Goal: Information Seeking & Learning: Learn about a topic

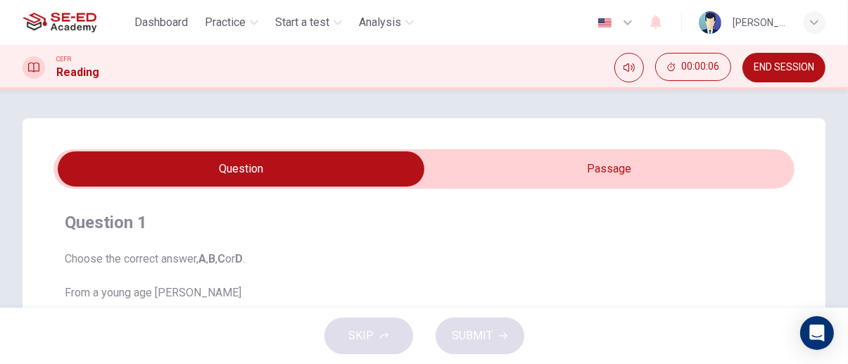
click at [792, 80] on button "END SESSION" at bounding box center [783, 68] width 83 height 30
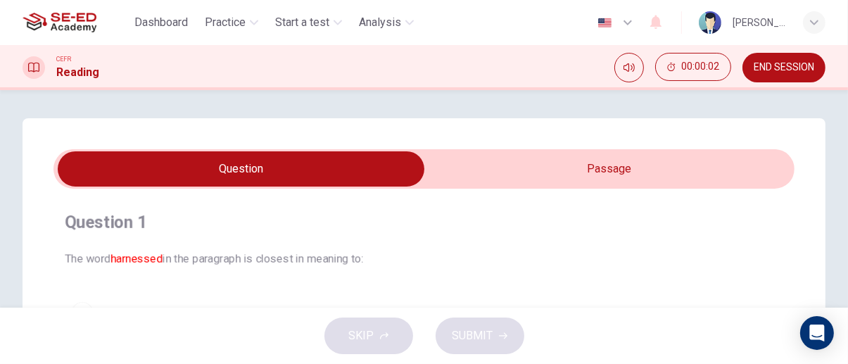
click at [711, 166] on input "checkbox" at bounding box center [241, 168] width 1112 height 35
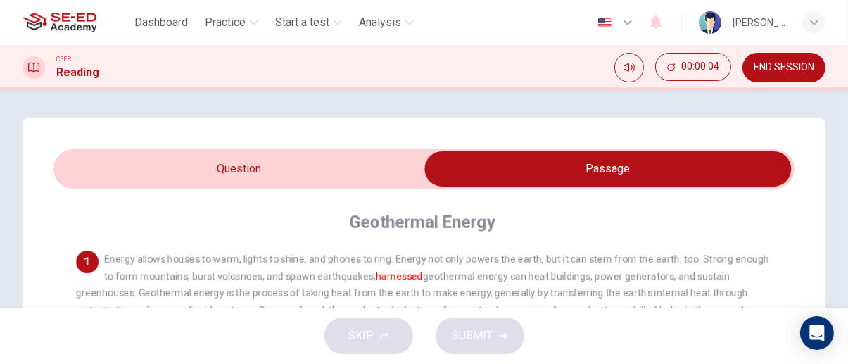
click at [87, 186] on input "checkbox" at bounding box center [608, 168] width 1112 height 35
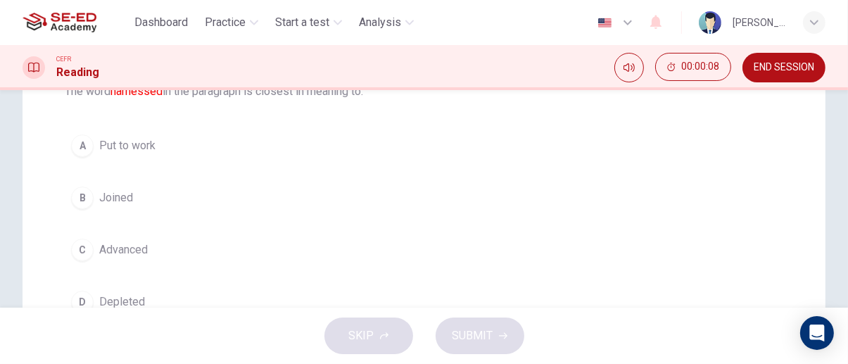
scroll to position [148, 0]
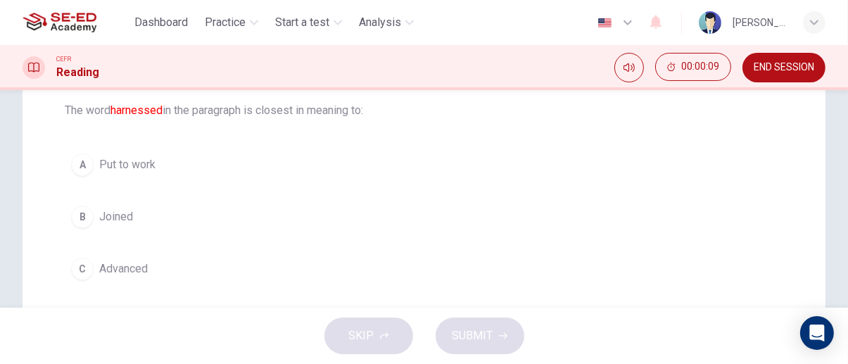
click at [80, 162] on div "A" at bounding box center [82, 164] width 23 height 23
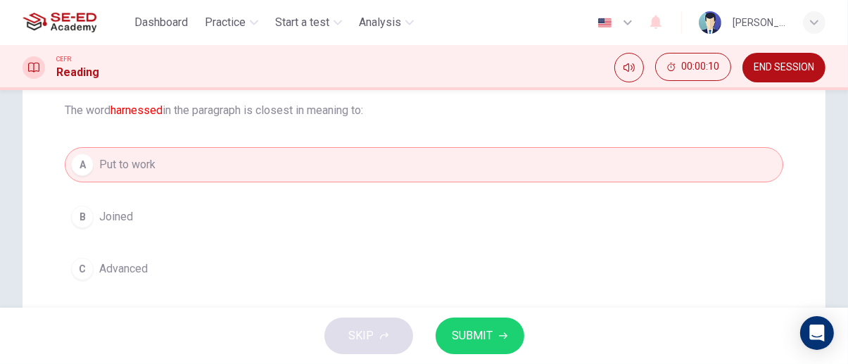
click at [471, 340] on span "SUBMIT" at bounding box center [472, 336] width 41 height 20
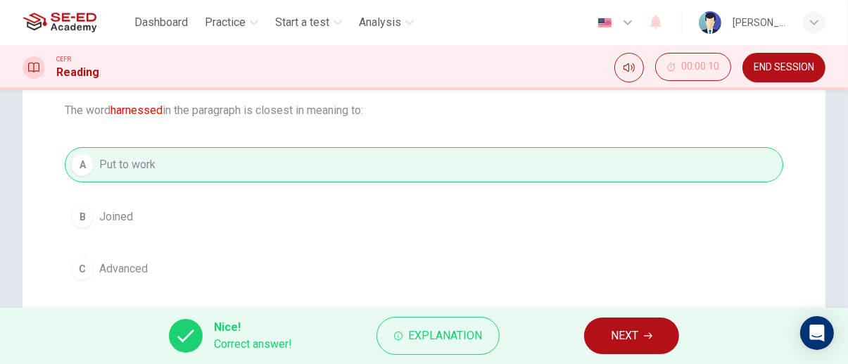
click at [647, 335] on icon "button" at bounding box center [648, 336] width 8 height 6
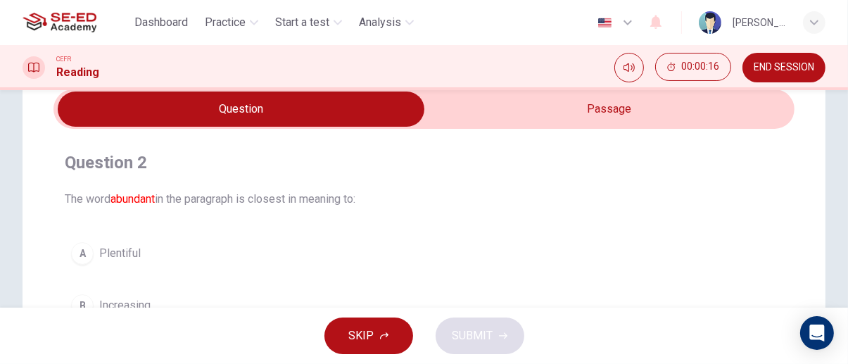
scroll to position [61, 0]
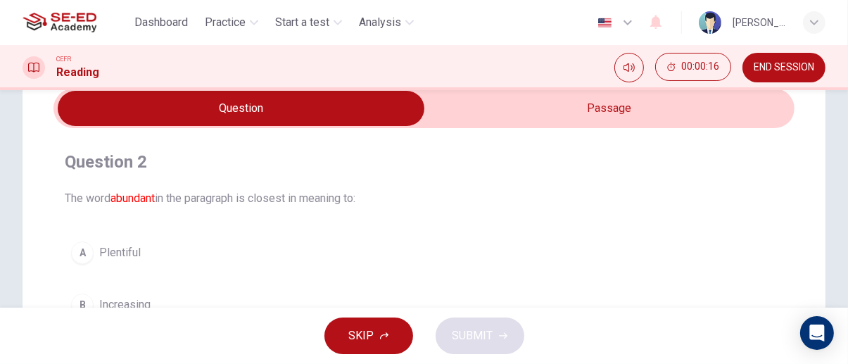
click at [84, 249] on div "A" at bounding box center [82, 252] width 23 height 23
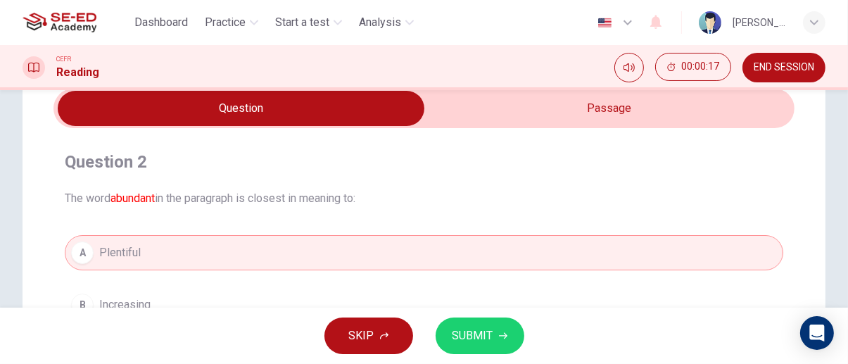
click at [471, 336] on span "SUBMIT" at bounding box center [472, 336] width 41 height 20
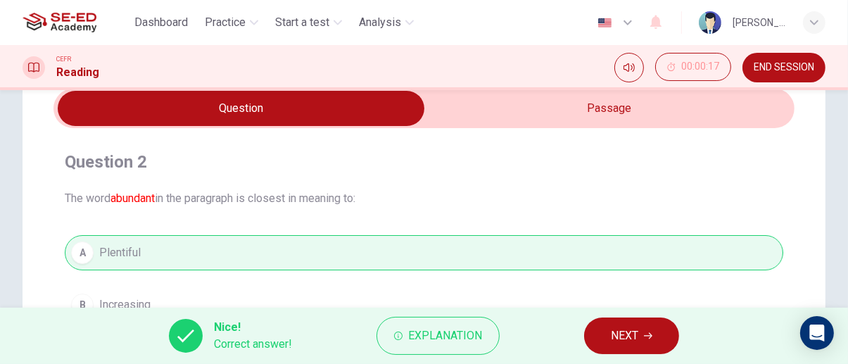
click at [645, 338] on icon "button" at bounding box center [648, 335] width 8 height 8
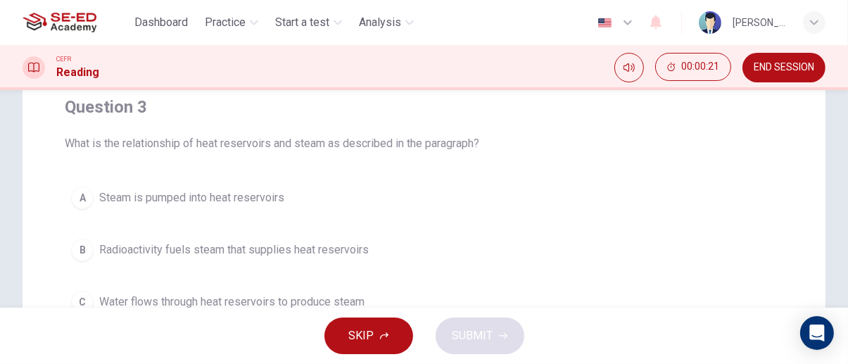
scroll to position [0, 0]
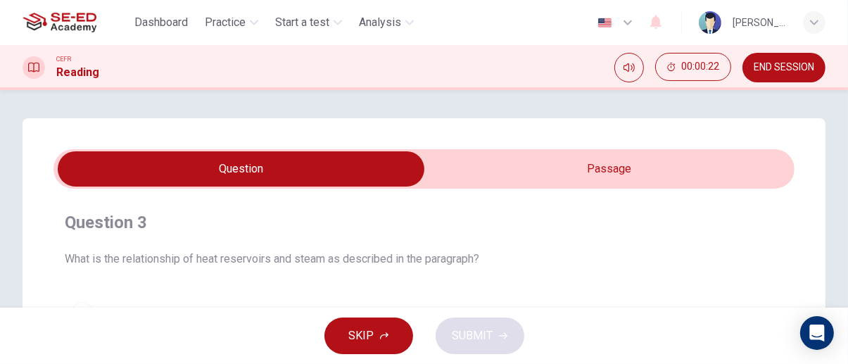
click at [704, 151] on input "checkbox" at bounding box center [241, 168] width 1112 height 35
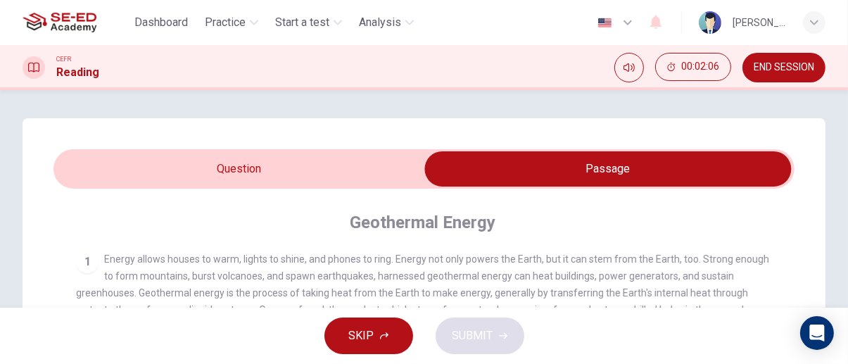
click at [91, 166] on input "checkbox" at bounding box center [608, 168] width 1112 height 35
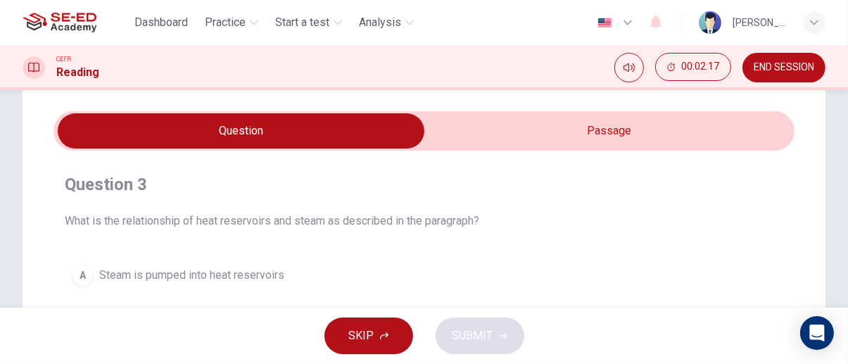
scroll to position [34, 0]
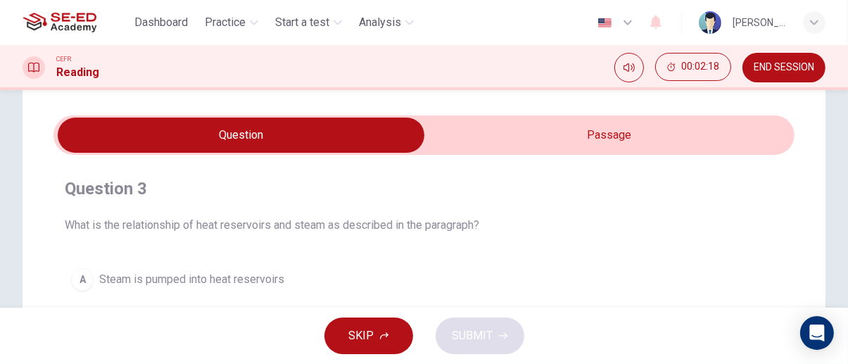
click at [765, 132] on input "checkbox" at bounding box center [241, 135] width 1112 height 35
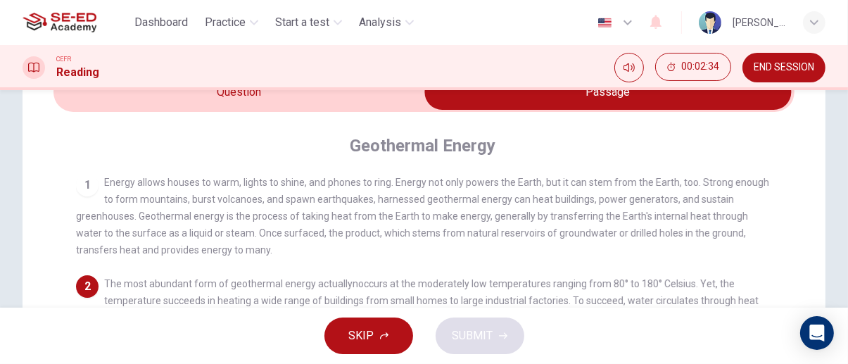
scroll to position [0, 0]
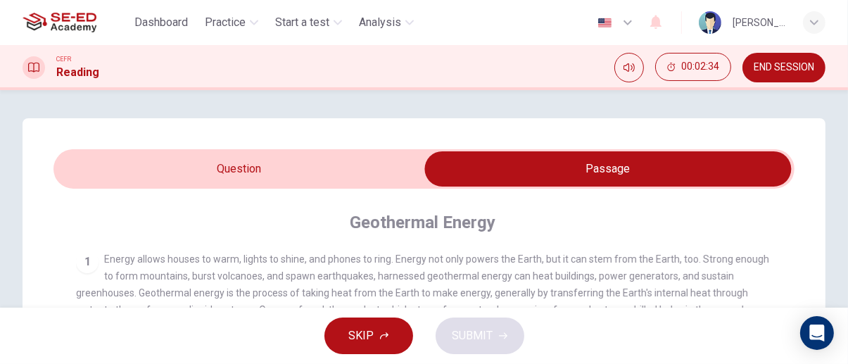
click at [101, 175] on input "checkbox" at bounding box center [608, 168] width 1112 height 35
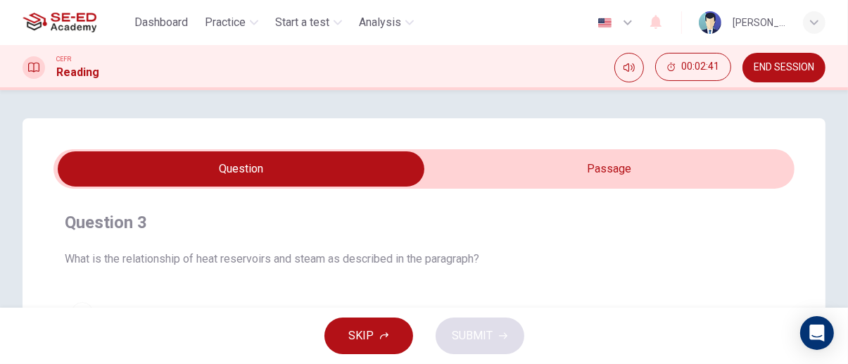
click at [746, 172] on input "checkbox" at bounding box center [241, 168] width 1112 height 35
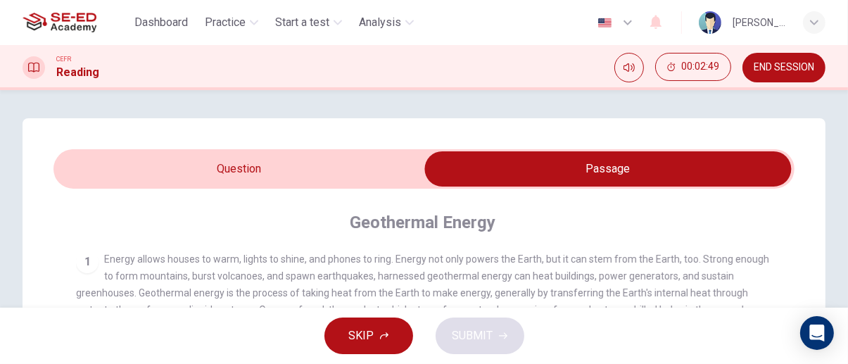
click at [74, 169] on input "checkbox" at bounding box center [608, 168] width 1112 height 35
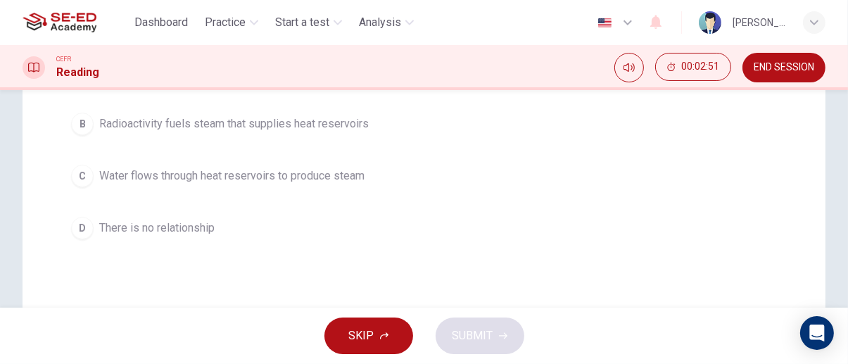
scroll to position [241, 0]
click at [82, 179] on div "C" at bounding box center [82, 176] width 23 height 23
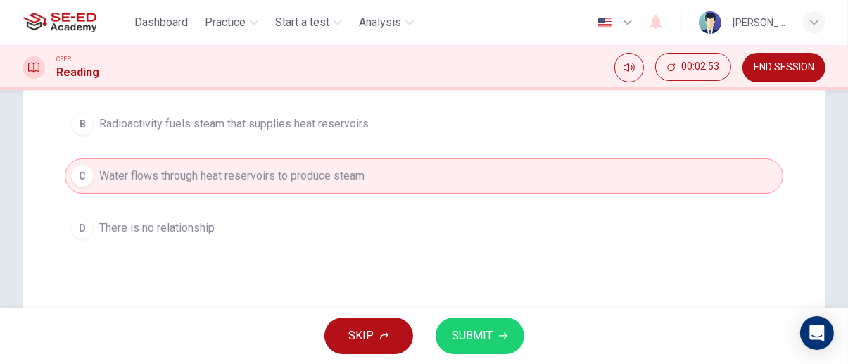
click at [499, 335] on icon "button" at bounding box center [503, 336] width 8 height 6
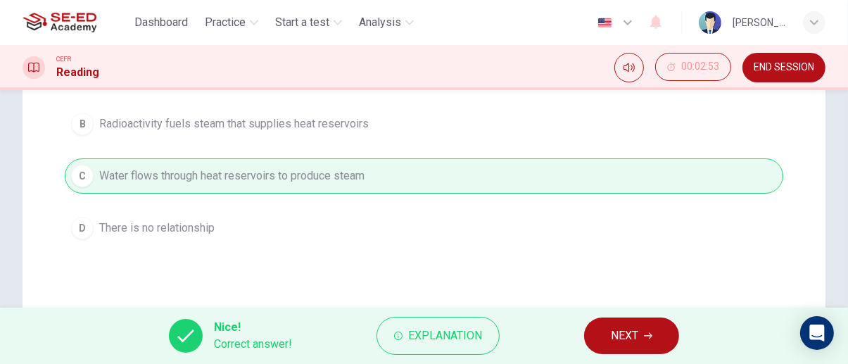
click at [652, 336] on icon "button" at bounding box center [648, 336] width 8 height 6
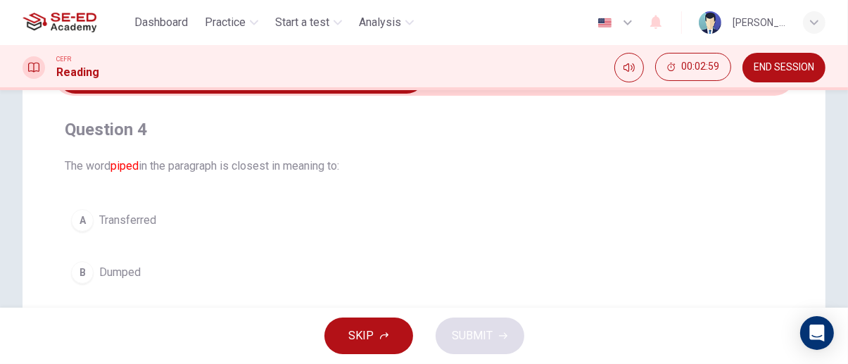
scroll to position [94, 0]
click at [74, 217] on div "A" at bounding box center [82, 219] width 23 height 23
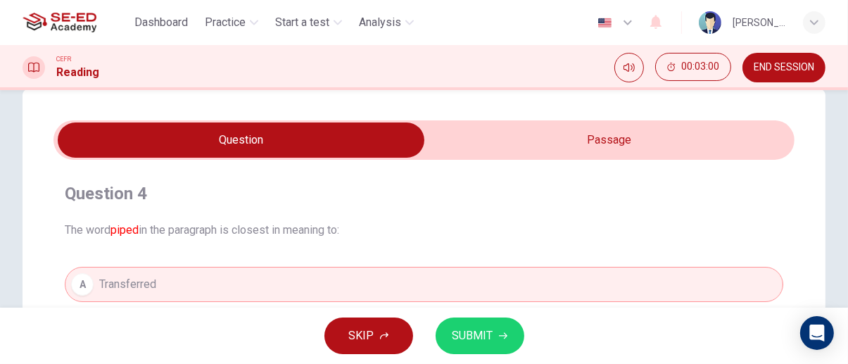
scroll to position [0, 0]
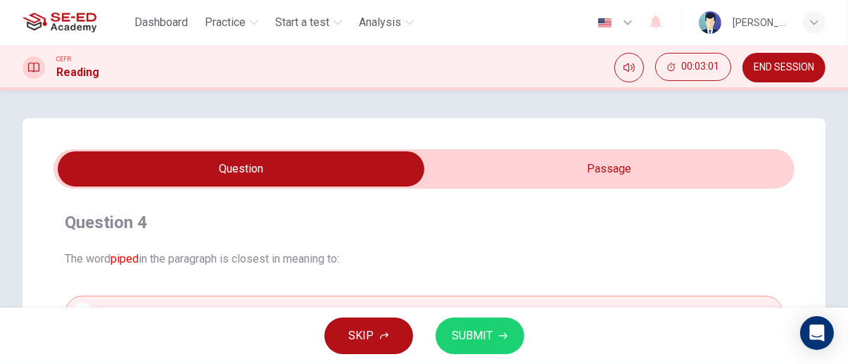
click at [743, 160] on input "checkbox" at bounding box center [241, 168] width 1112 height 35
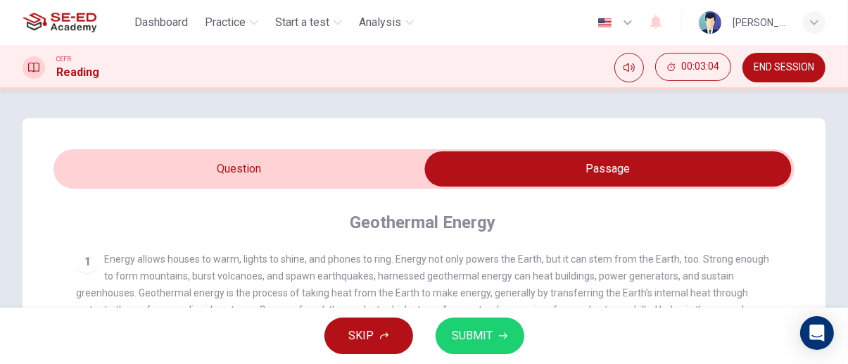
click at [82, 176] on input "checkbox" at bounding box center [608, 168] width 1112 height 35
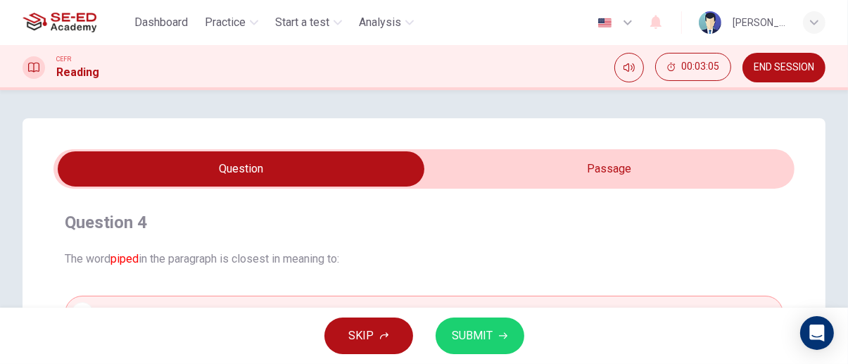
click at [502, 338] on icon "button" at bounding box center [503, 335] width 8 height 8
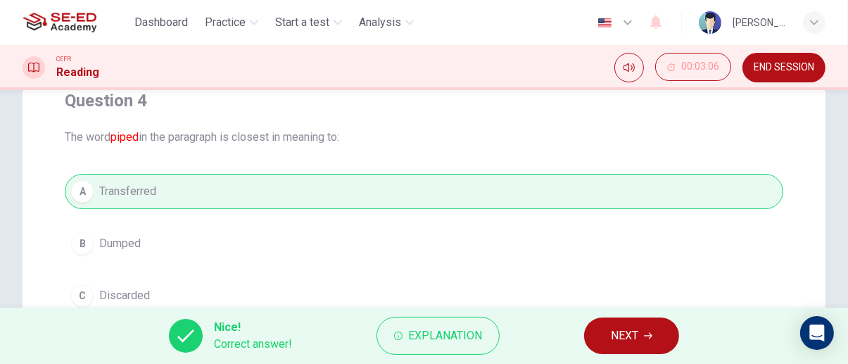
scroll to position [123, 0]
click at [651, 336] on icon "button" at bounding box center [648, 336] width 8 height 6
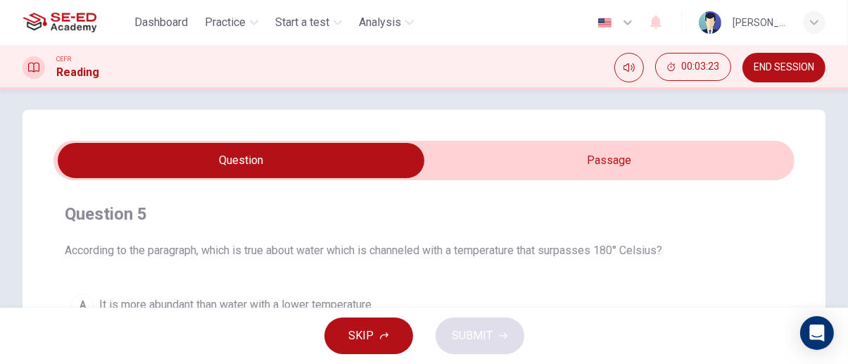
scroll to position [0, 0]
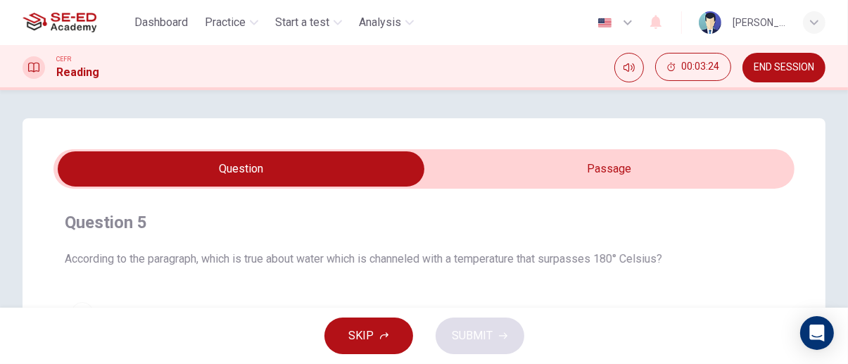
click at [738, 166] on input "checkbox" at bounding box center [241, 168] width 1112 height 35
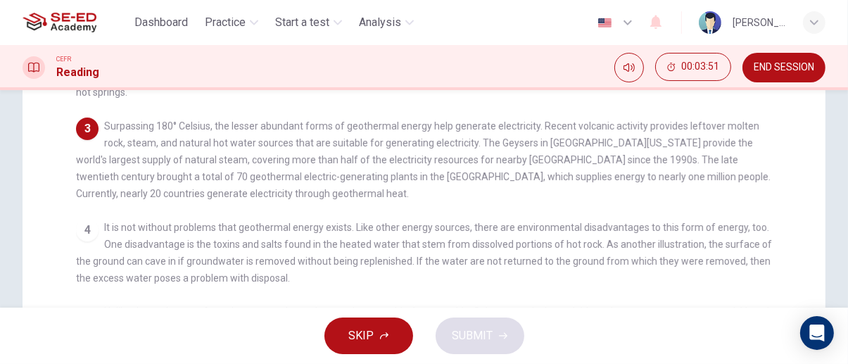
click at [764, 214] on div "1 Energy allows houses to warm, lights to shine, and phones to ring. Energy not…" at bounding box center [433, 150] width 715 height 504
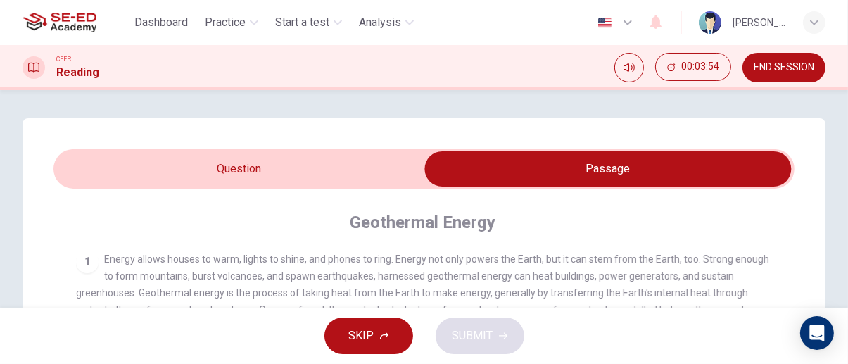
click at [89, 168] on input "checkbox" at bounding box center [608, 168] width 1112 height 35
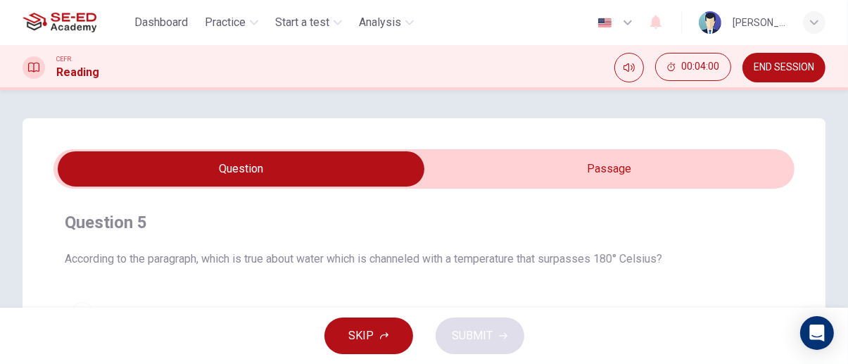
click at [733, 173] on input "checkbox" at bounding box center [241, 168] width 1112 height 35
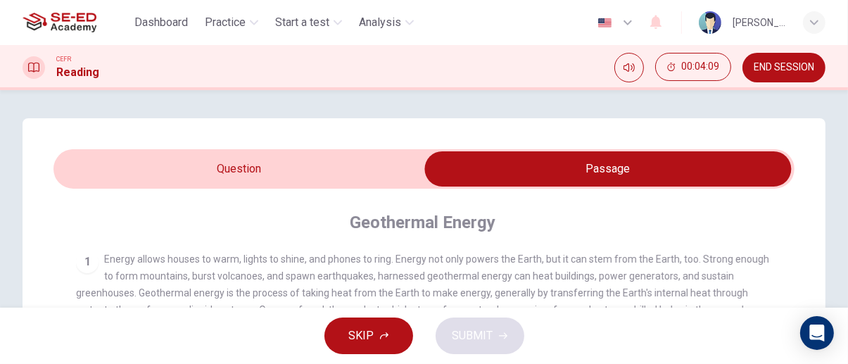
click at [82, 184] on input "checkbox" at bounding box center [608, 168] width 1112 height 35
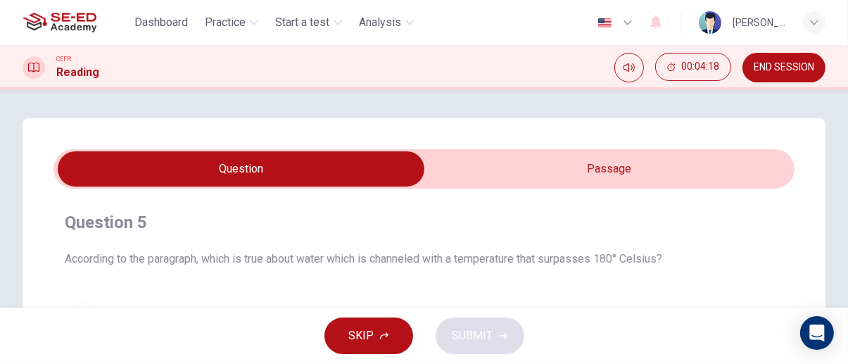
click at [728, 163] on input "checkbox" at bounding box center [241, 168] width 1112 height 35
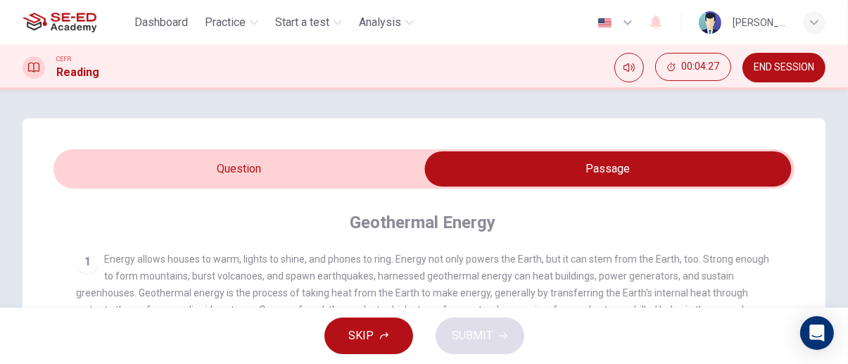
click at [85, 169] on input "checkbox" at bounding box center [608, 168] width 1112 height 35
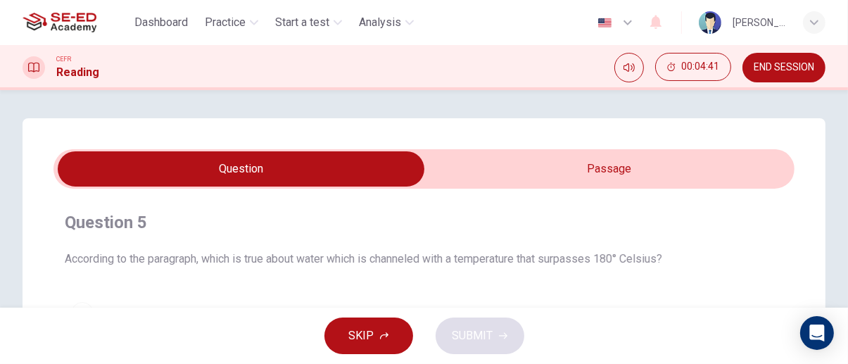
click at [721, 185] on input "checkbox" at bounding box center [241, 168] width 1112 height 35
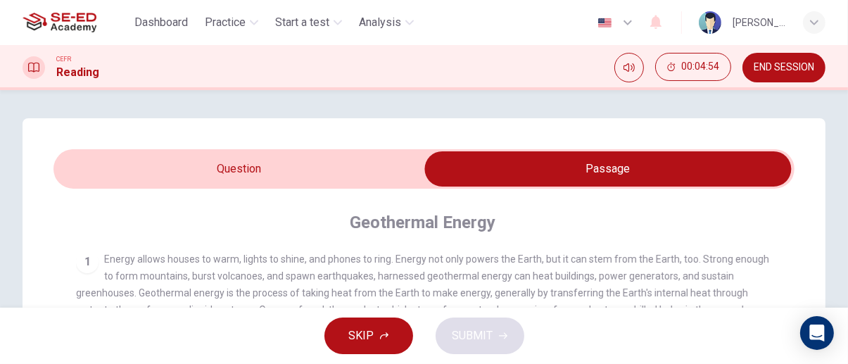
click at [84, 166] on input "checkbox" at bounding box center [608, 168] width 1112 height 35
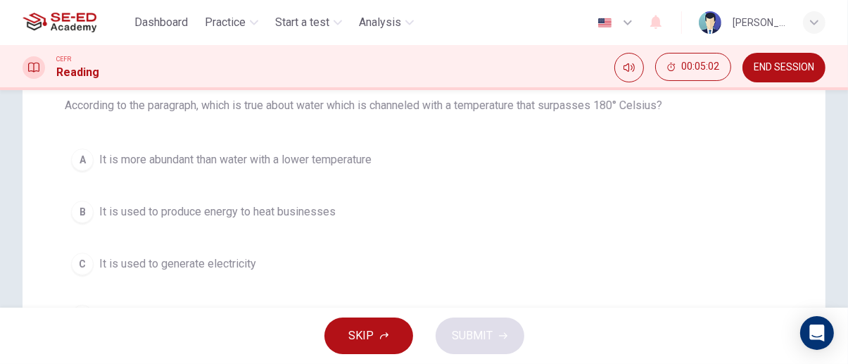
scroll to position [155, 0]
click at [82, 261] on div "C" at bounding box center [82, 262] width 23 height 23
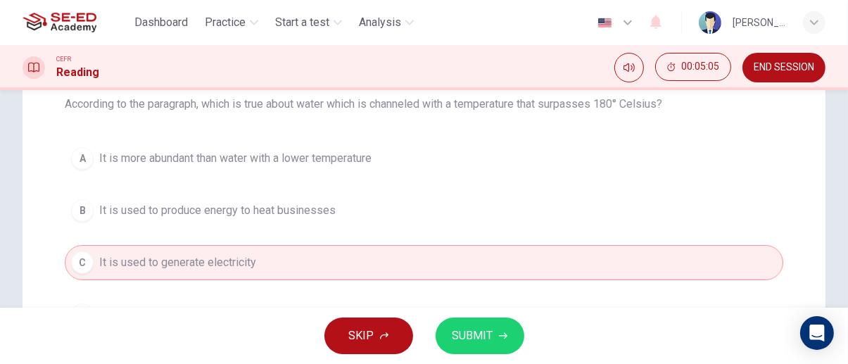
click at [502, 336] on icon "button" at bounding box center [503, 335] width 8 height 8
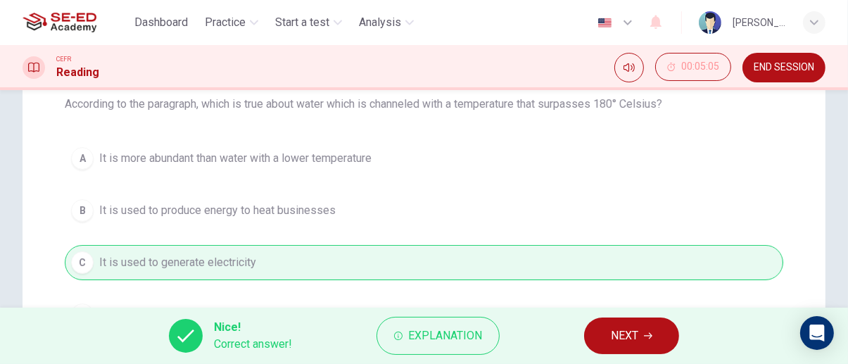
click at [651, 336] on icon "button" at bounding box center [648, 336] width 8 height 6
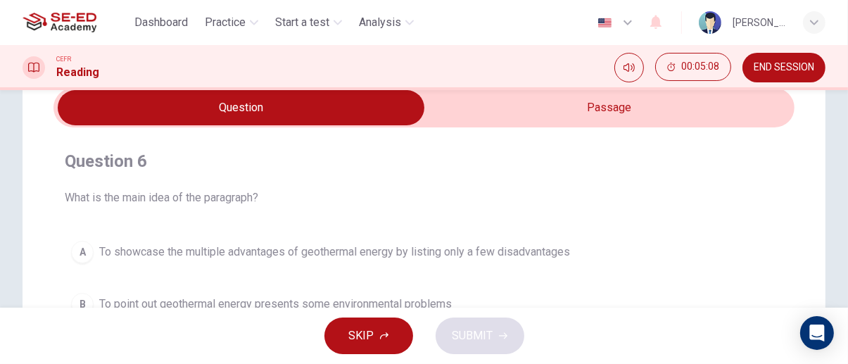
scroll to position [0, 0]
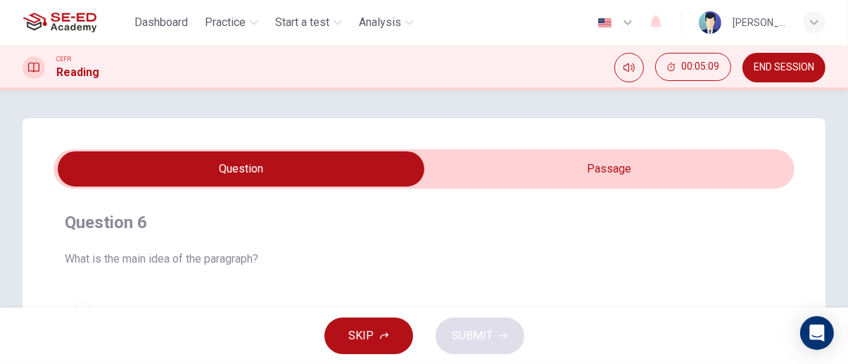
click at [734, 153] on input "checkbox" at bounding box center [241, 168] width 1112 height 35
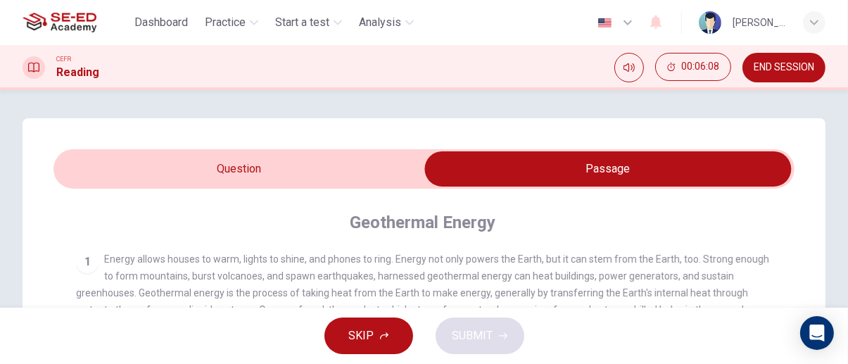
click at [99, 167] on input "checkbox" at bounding box center [608, 168] width 1112 height 35
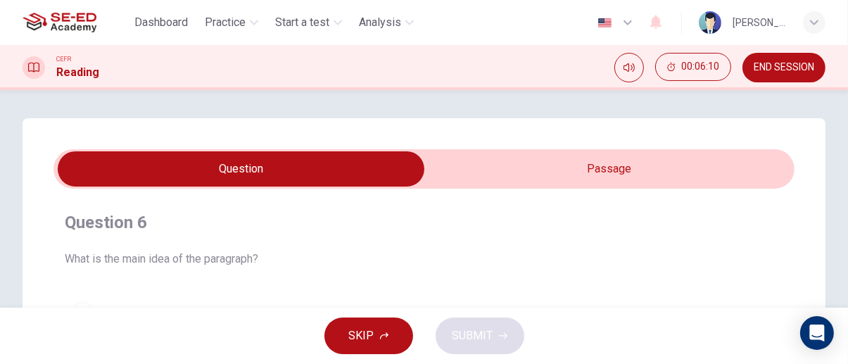
click at [720, 163] on input "checkbox" at bounding box center [241, 168] width 1112 height 35
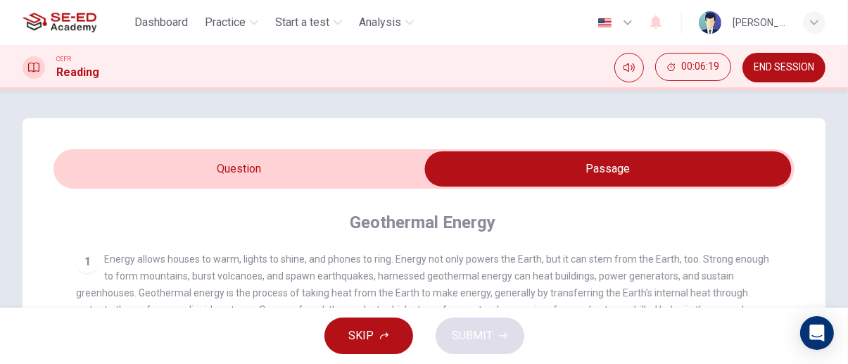
click at [85, 157] on input "checkbox" at bounding box center [608, 168] width 1112 height 35
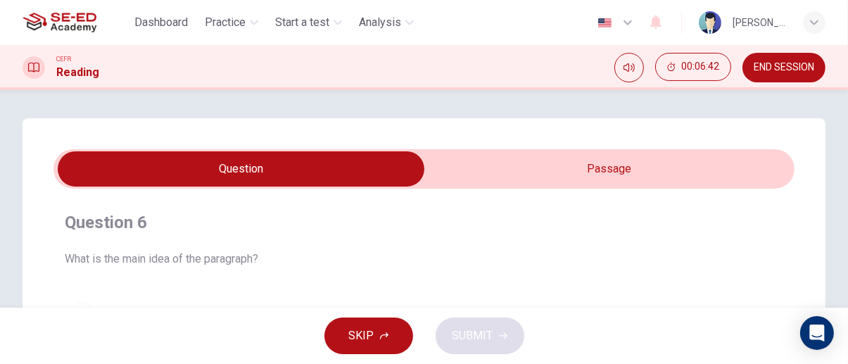
click at [727, 165] on input "checkbox" at bounding box center [241, 168] width 1112 height 35
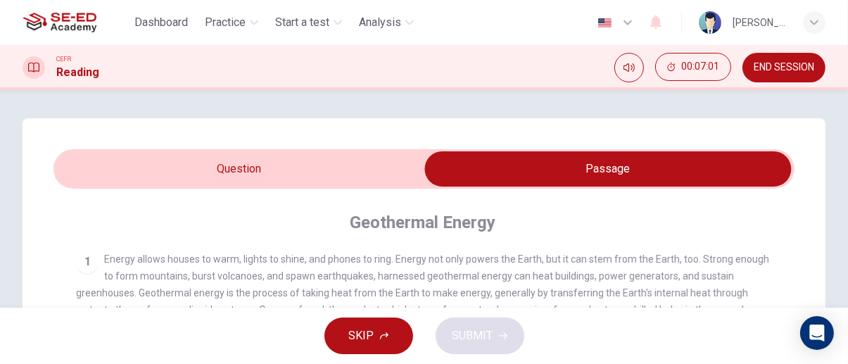
click at [372, 167] on input "checkbox" at bounding box center [608, 168] width 1112 height 35
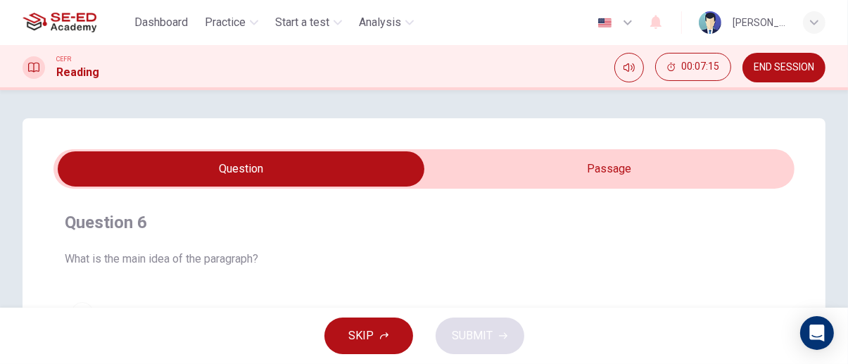
click at [730, 172] on input "checkbox" at bounding box center [241, 168] width 1112 height 35
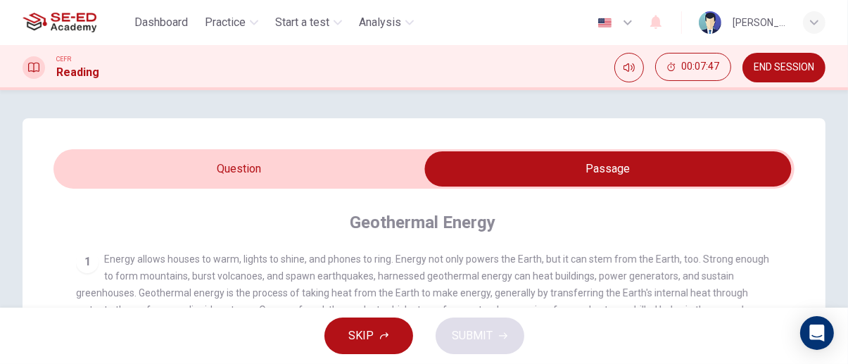
click at [92, 157] on input "checkbox" at bounding box center [608, 168] width 1112 height 35
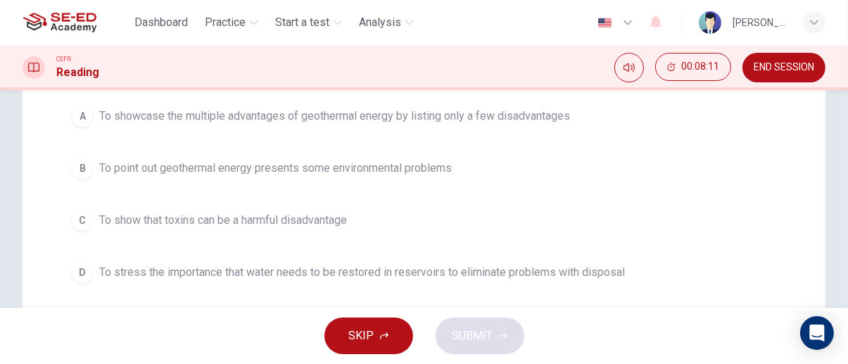
scroll to position [197, 0]
click at [84, 166] on div "B" at bounding box center [82, 168] width 23 height 23
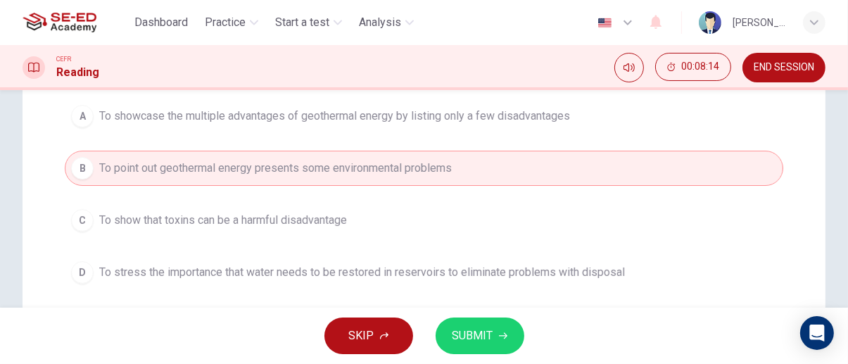
click at [488, 343] on span "SUBMIT" at bounding box center [472, 336] width 41 height 20
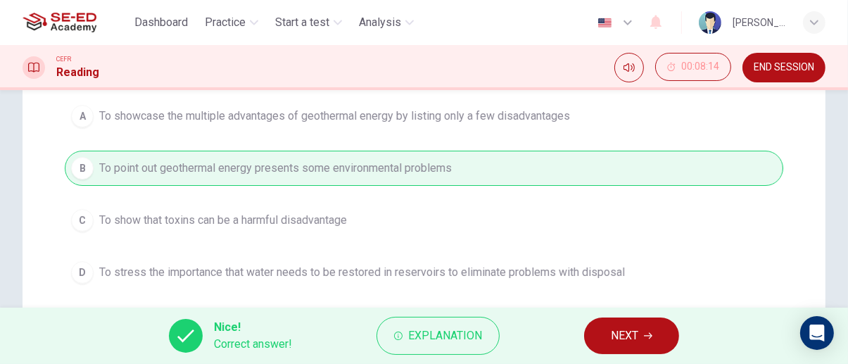
click at [649, 337] on icon "button" at bounding box center [648, 335] width 8 height 8
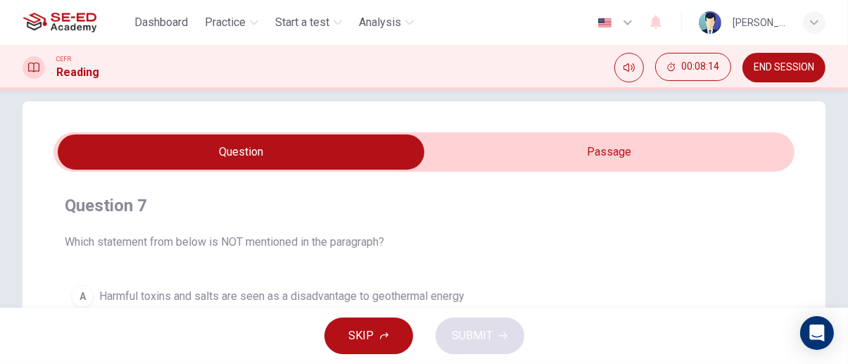
scroll to position [0, 0]
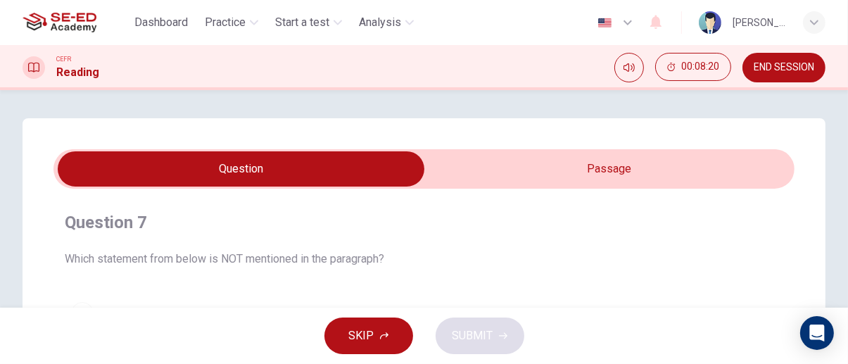
click at [652, 168] on input "checkbox" at bounding box center [241, 168] width 1112 height 35
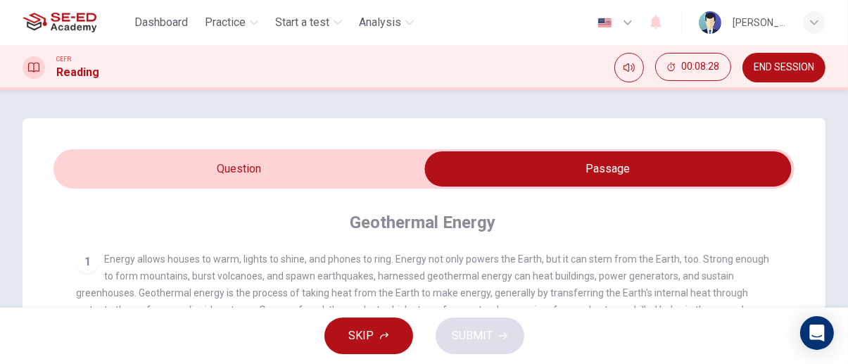
click at [103, 166] on input "checkbox" at bounding box center [608, 168] width 1112 height 35
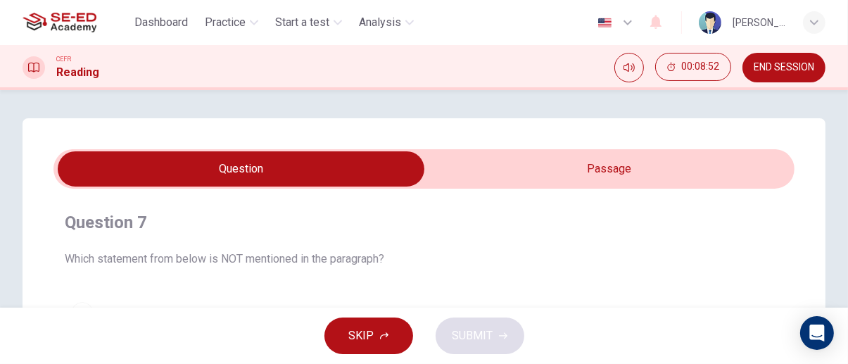
click at [726, 178] on input "checkbox" at bounding box center [241, 168] width 1112 height 35
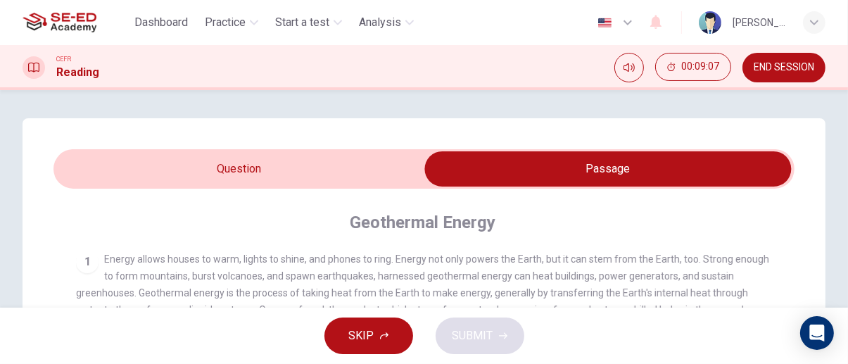
click at [84, 163] on input "checkbox" at bounding box center [608, 168] width 1112 height 35
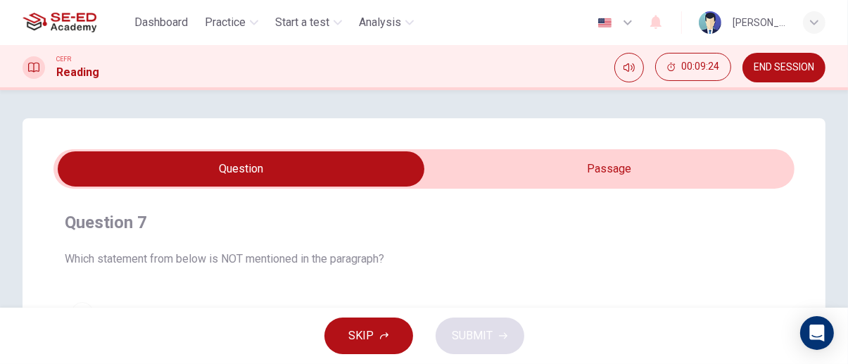
click at [725, 173] on input "checkbox" at bounding box center [241, 168] width 1112 height 35
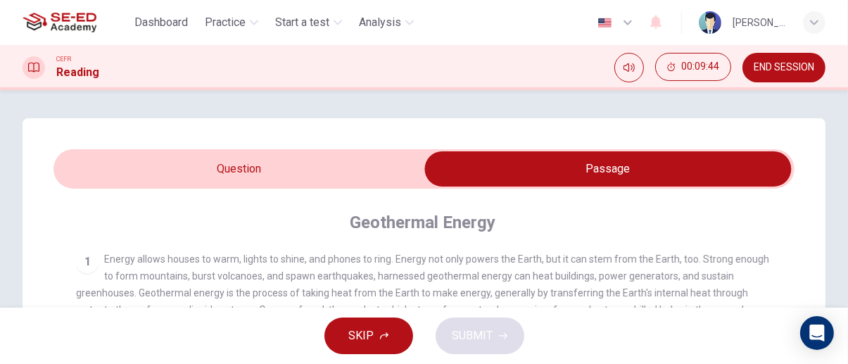
click at [89, 158] on input "checkbox" at bounding box center [608, 168] width 1112 height 35
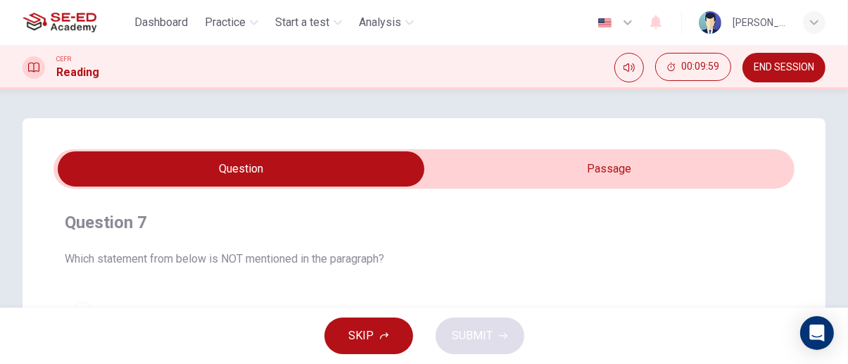
click at [752, 169] on input "checkbox" at bounding box center [241, 168] width 1112 height 35
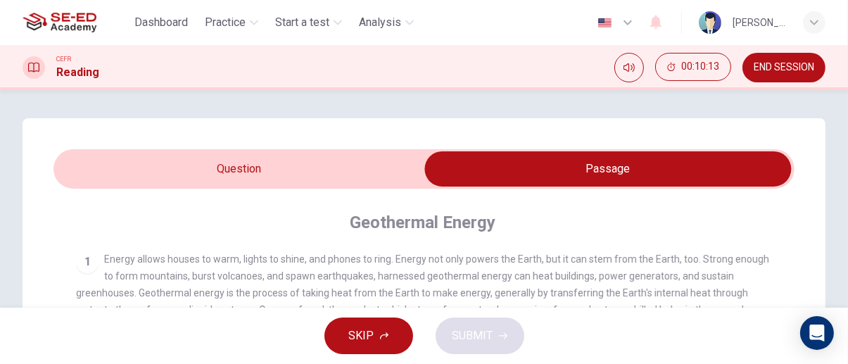
click at [348, 159] on input "checkbox" at bounding box center [608, 168] width 1112 height 35
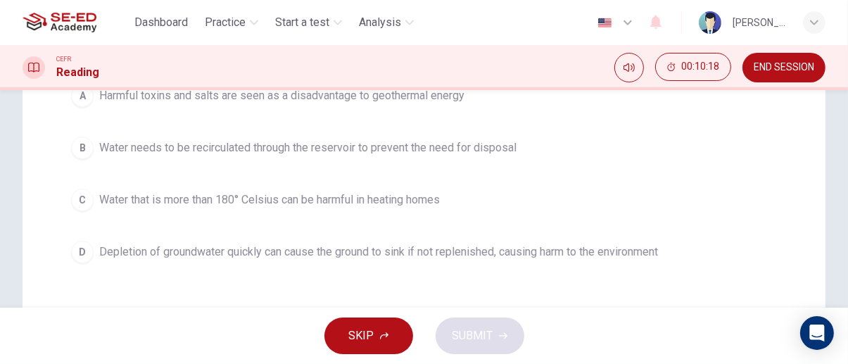
scroll to position [223, 0]
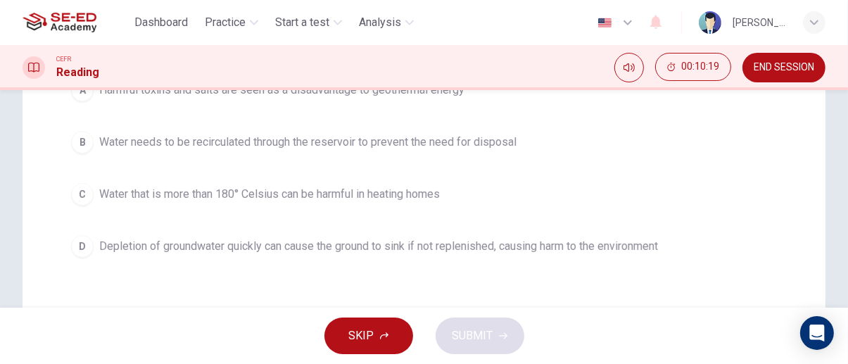
click at [82, 189] on div "C" at bounding box center [82, 194] width 23 height 23
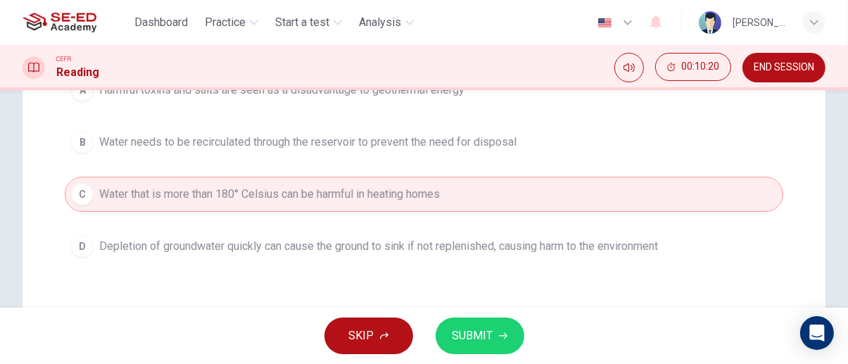
click at [475, 336] on span "SUBMIT" at bounding box center [472, 336] width 41 height 20
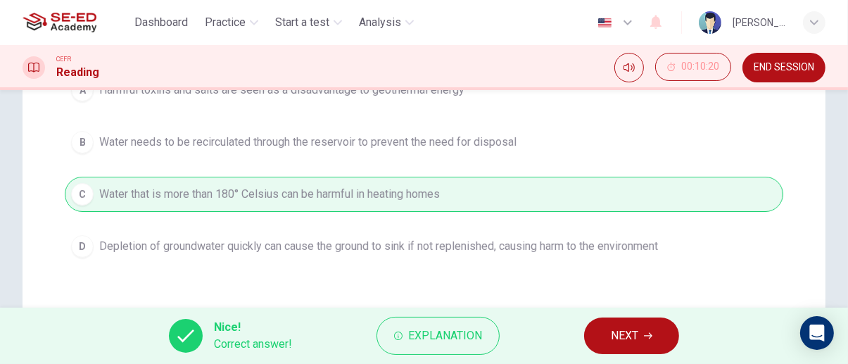
click at [652, 336] on icon "button" at bounding box center [648, 336] width 8 height 6
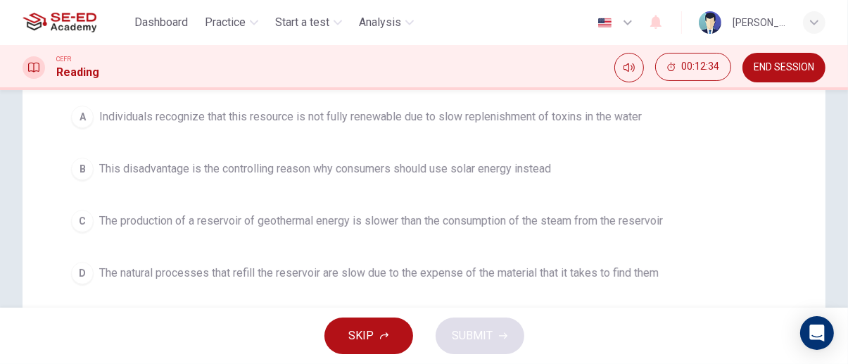
scroll to position [265, 0]
click at [642, 275] on span "The natural processes that refill the reservoir are slow due to the expense of …" at bounding box center [378, 271] width 559 height 17
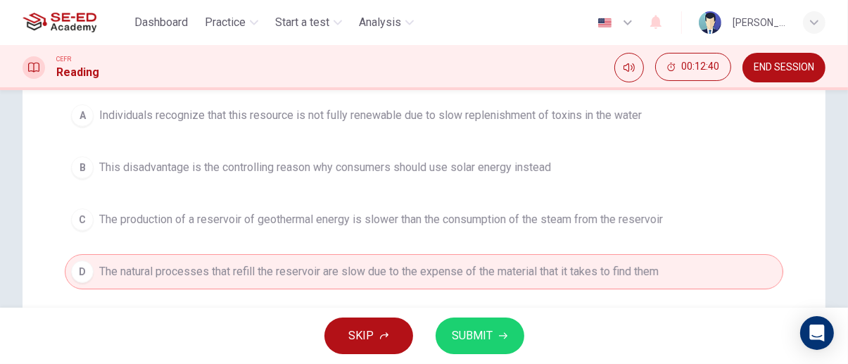
click at [504, 336] on icon "button" at bounding box center [503, 336] width 8 height 6
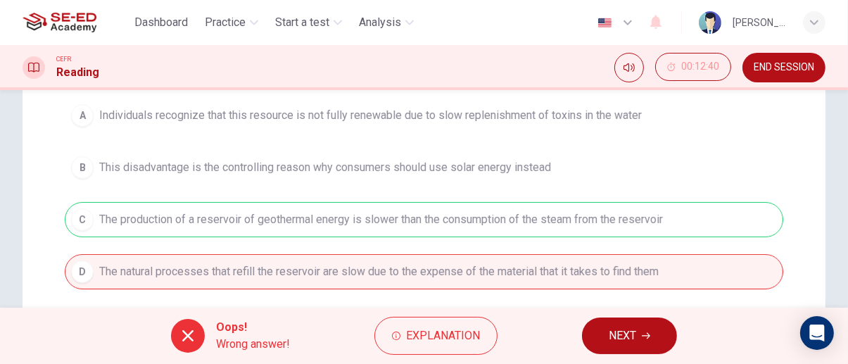
click at [650, 336] on icon "button" at bounding box center [646, 336] width 8 height 6
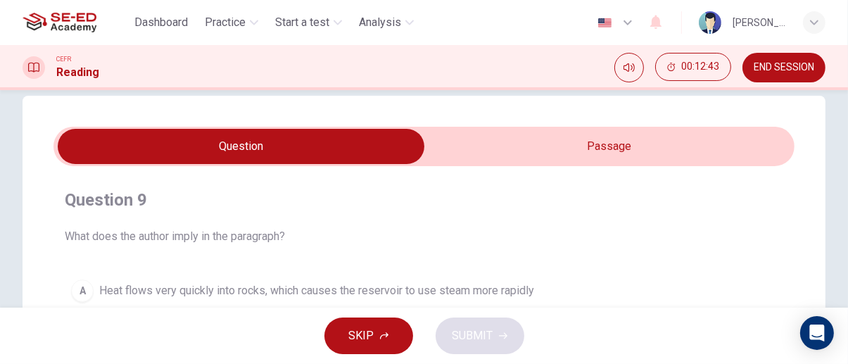
scroll to position [22, 0]
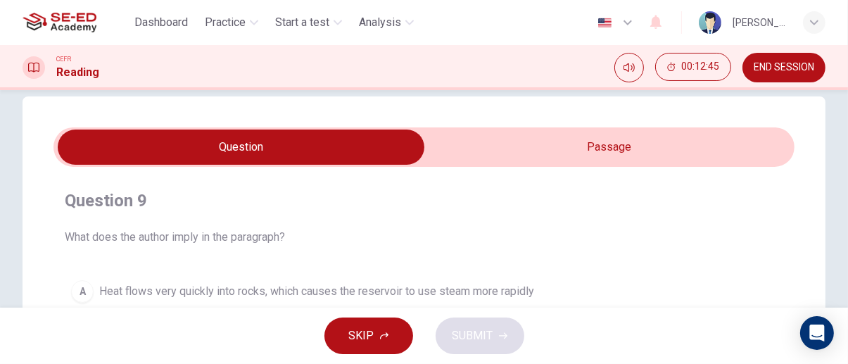
click at [697, 146] on input "checkbox" at bounding box center [241, 146] width 1112 height 35
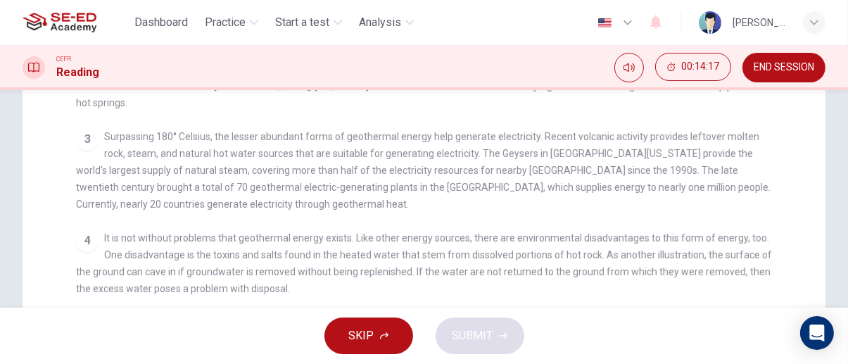
scroll to position [0, 0]
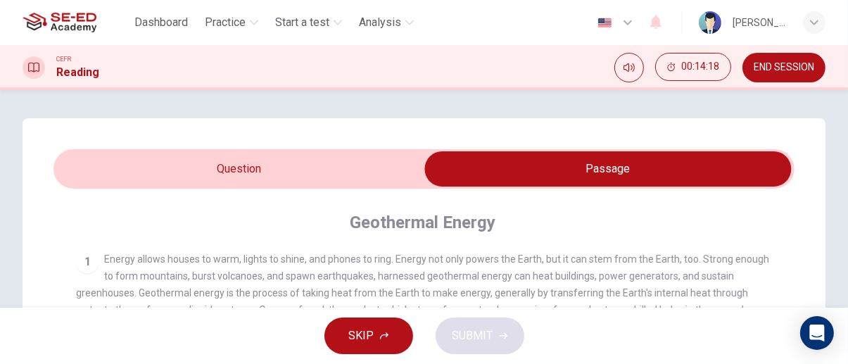
click at [86, 162] on input "checkbox" at bounding box center [608, 168] width 1112 height 35
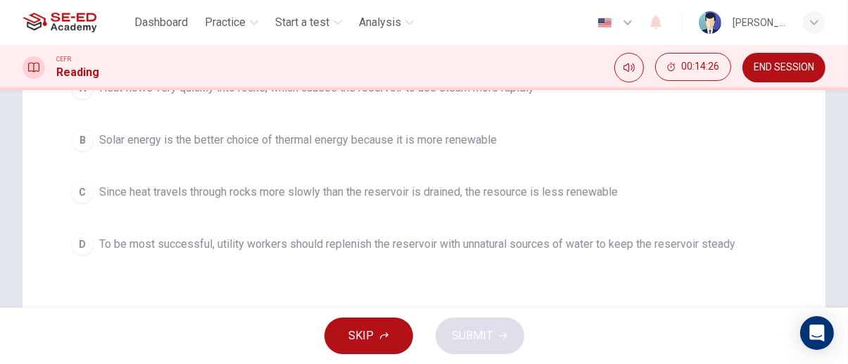
scroll to position [226, 0]
click at [80, 143] on div "B" at bounding box center [82, 139] width 23 height 23
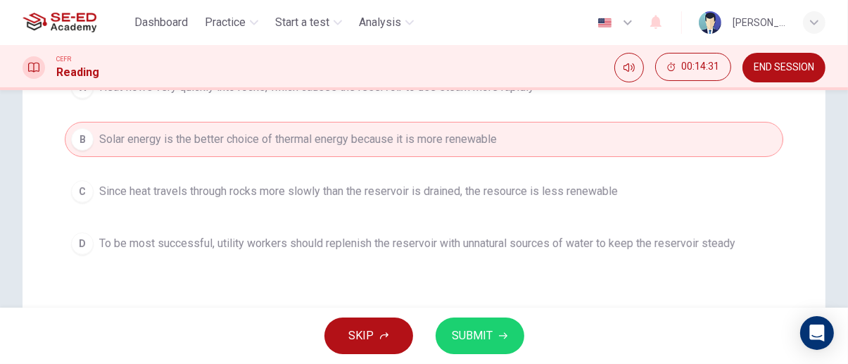
click at [514, 341] on button "SUBMIT" at bounding box center [480, 335] width 89 height 37
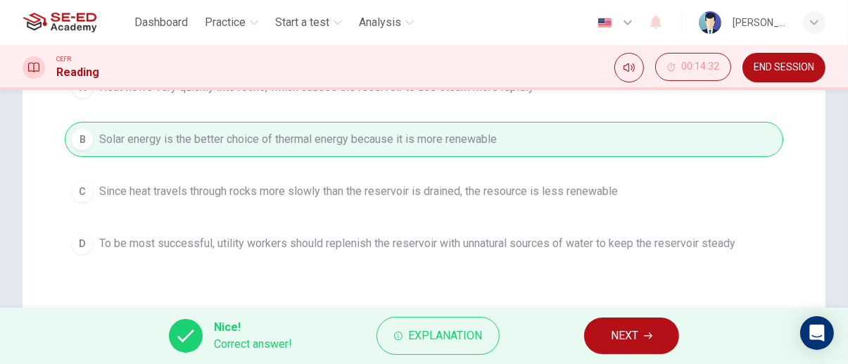
click at [662, 348] on button "NEXT" at bounding box center [631, 335] width 95 height 37
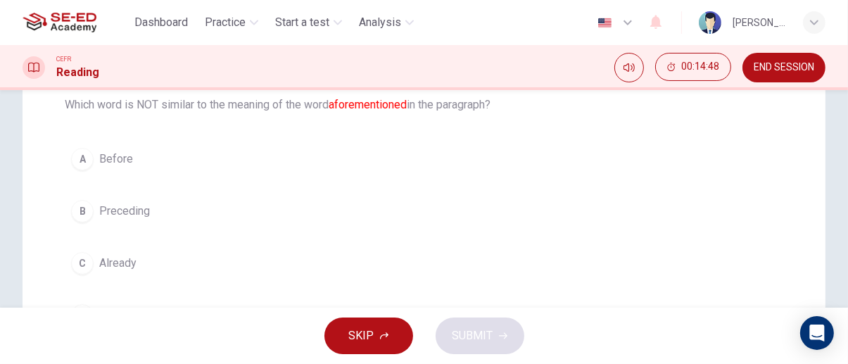
scroll to position [155, 0]
click at [90, 253] on button "C Already" at bounding box center [424, 262] width 718 height 35
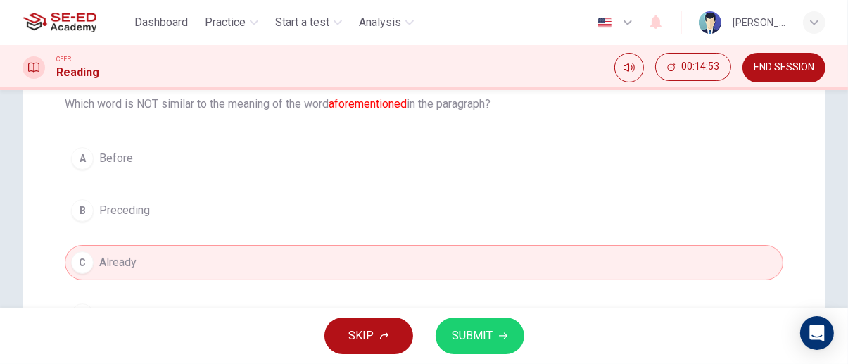
click at [514, 354] on div "SKIP SUBMIT" at bounding box center [424, 336] width 848 height 56
click at [522, 326] on div "SKIP SUBMIT" at bounding box center [424, 336] width 848 height 56
click at [505, 338] on icon "button" at bounding box center [503, 335] width 8 height 8
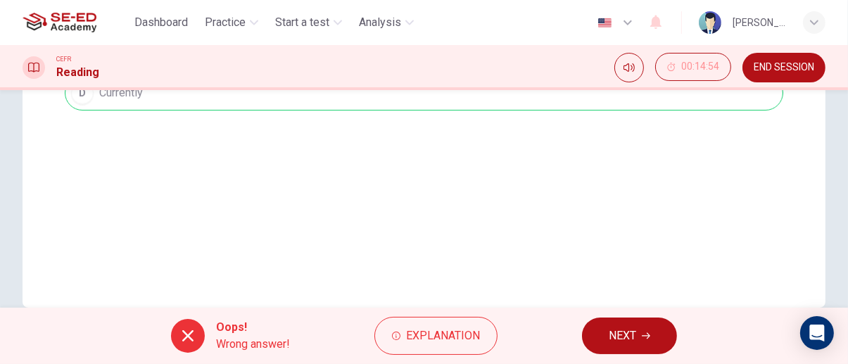
scroll to position [383, 0]
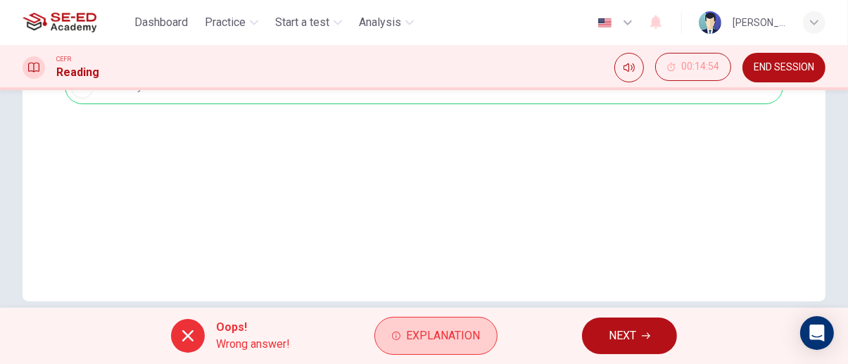
click at [475, 341] on span "Explanation" at bounding box center [443, 336] width 74 height 20
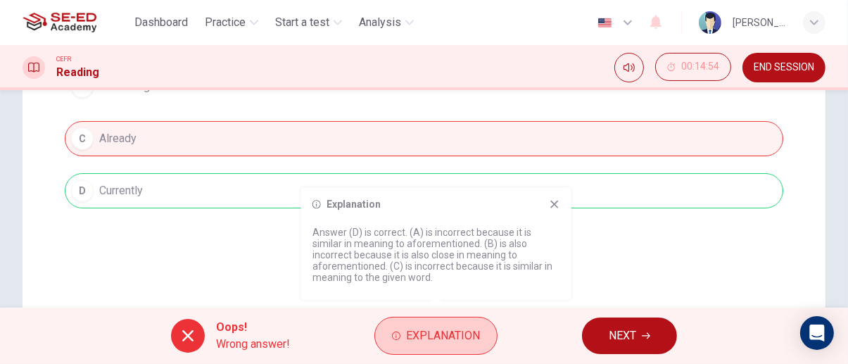
scroll to position [279, 0]
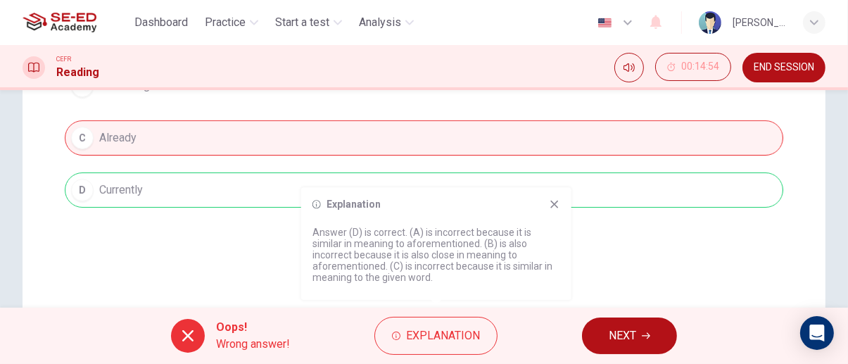
click at [550, 218] on div "Explanation Answer (D) is correct. (A) is incorrect because it is similar in me…" at bounding box center [436, 243] width 270 height 113
click at [557, 206] on icon at bounding box center [554, 205] width 8 height 8
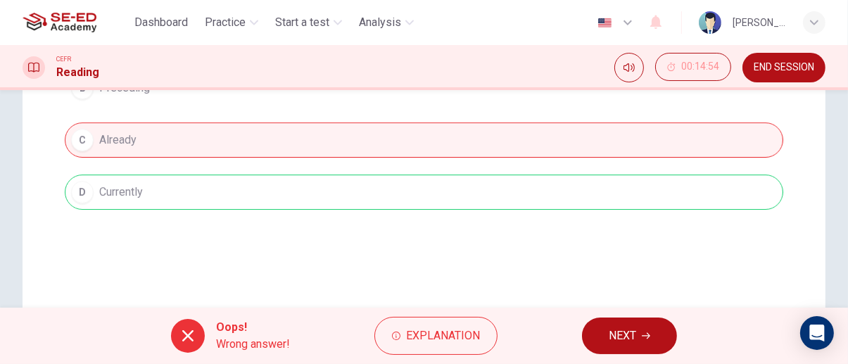
scroll to position [278, 0]
click at [621, 331] on span "NEXT" at bounding box center [622, 336] width 27 height 20
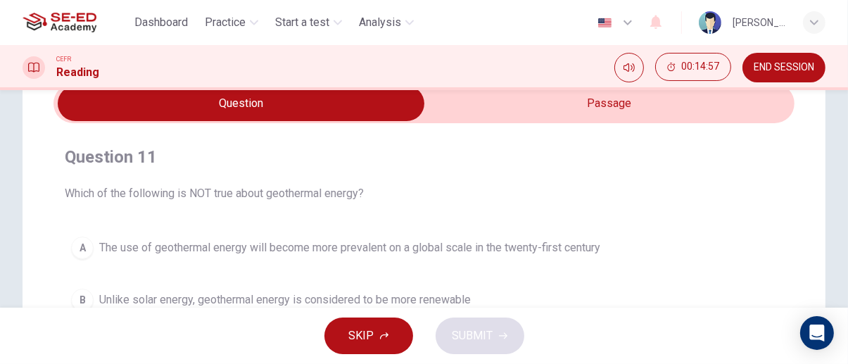
scroll to position [0, 0]
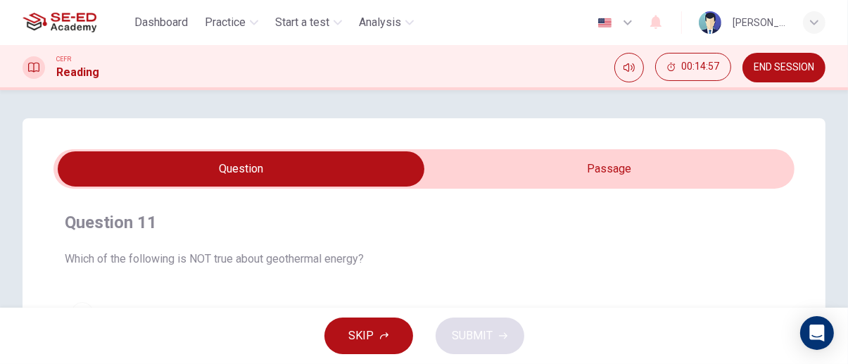
click at [698, 170] on input "checkbox" at bounding box center [241, 168] width 1112 height 35
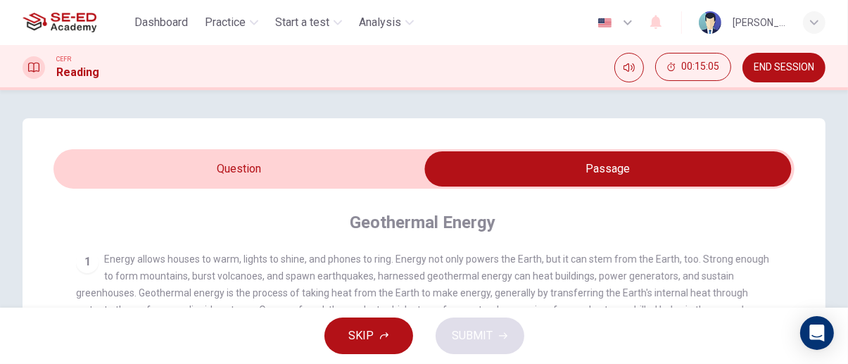
click at [82, 158] on input "checkbox" at bounding box center [608, 168] width 1112 height 35
checkbox input "false"
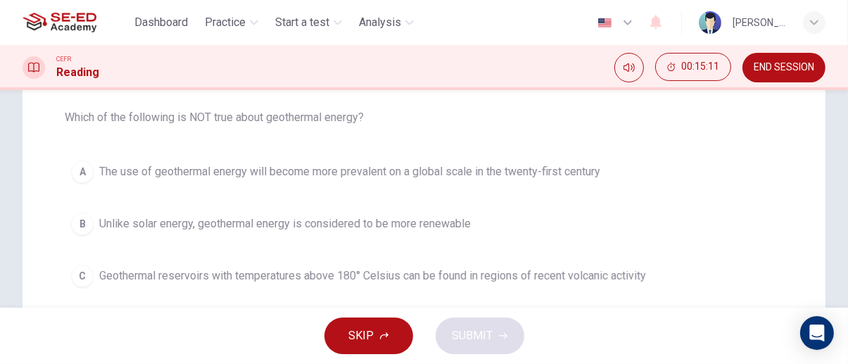
scroll to position [144, 0]
click at [440, 225] on span "Unlike solar energy, geothermal energy is considered to be more renewable" at bounding box center [285, 221] width 372 height 17
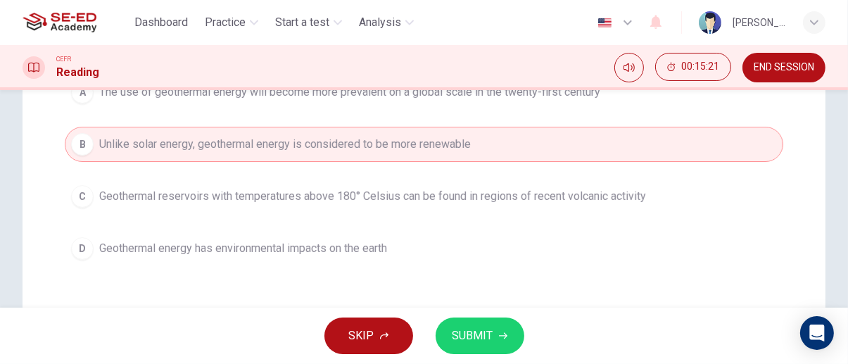
scroll to position [221, 0]
click at [502, 336] on icon "button" at bounding box center [503, 336] width 8 height 6
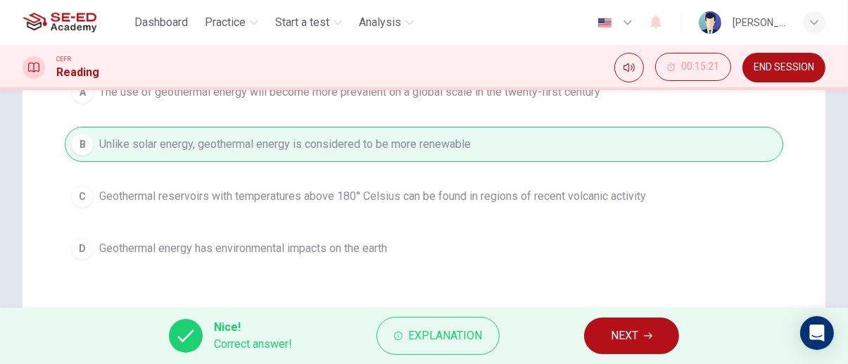
click at [647, 336] on icon "button" at bounding box center [648, 336] width 8 height 6
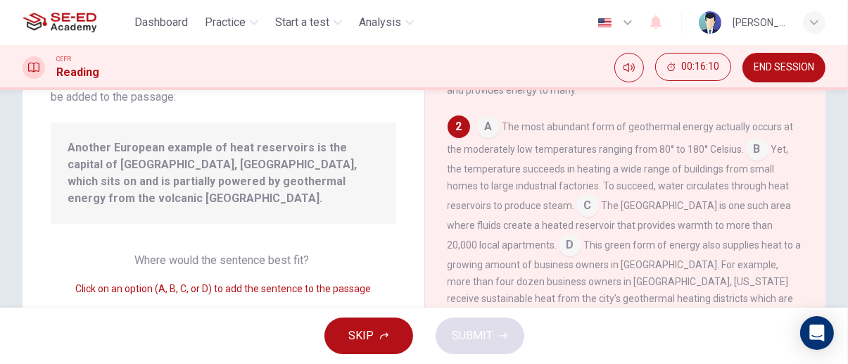
scroll to position [122, 0]
click at [559, 253] on input at bounding box center [570, 246] width 23 height 23
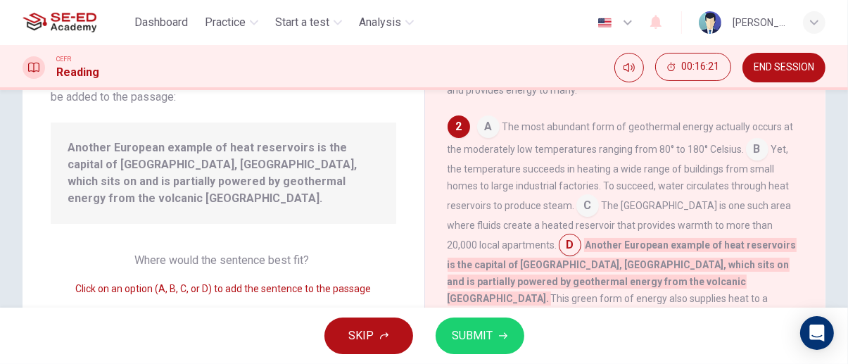
click at [503, 338] on icon "button" at bounding box center [503, 336] width 8 height 6
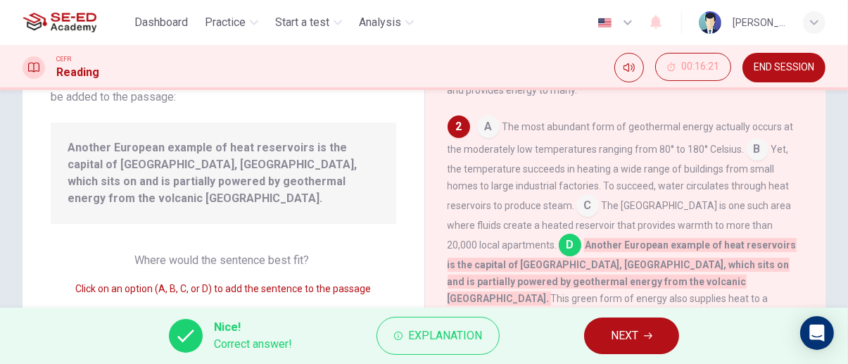
click at [647, 336] on icon "button" at bounding box center [648, 336] width 8 height 6
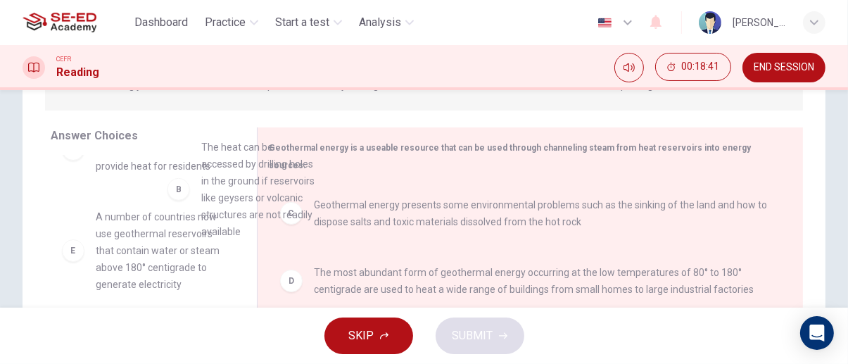
scroll to position [39, 0]
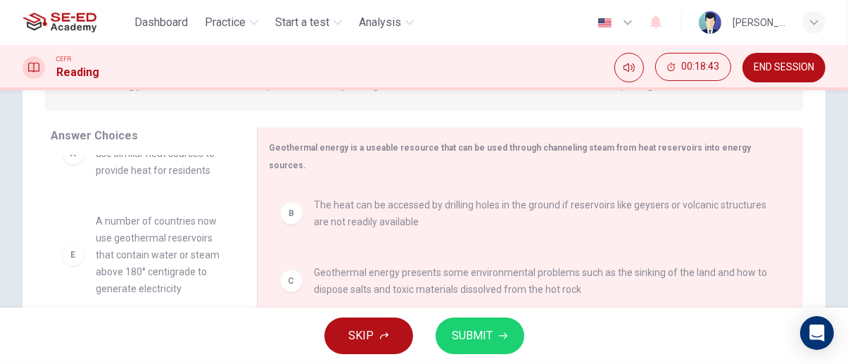
click at [477, 338] on span "SUBMIT" at bounding box center [472, 336] width 41 height 20
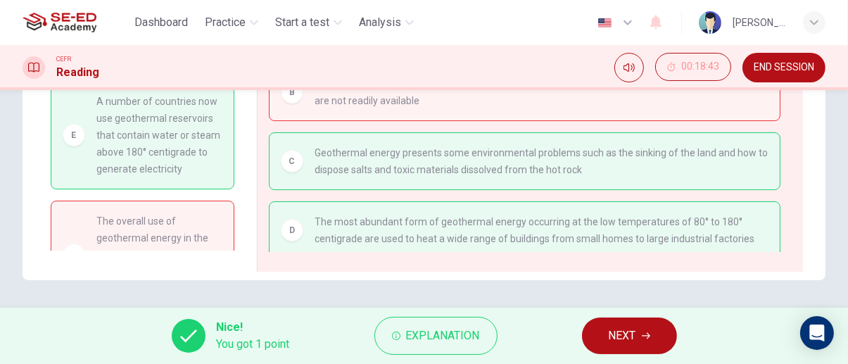
scroll to position [6, 0]
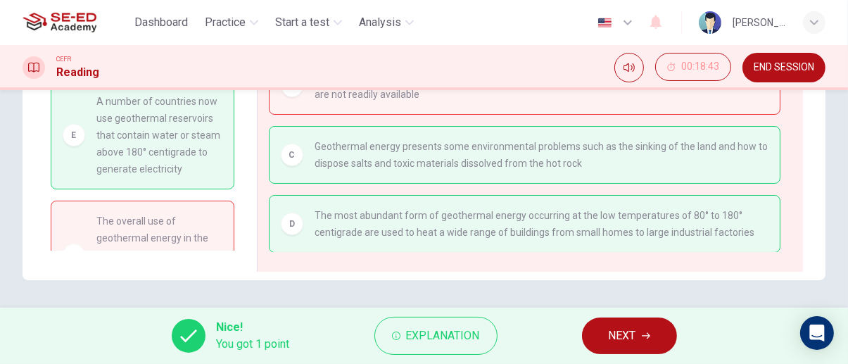
click at [632, 338] on span "NEXT" at bounding box center [622, 336] width 27 height 20
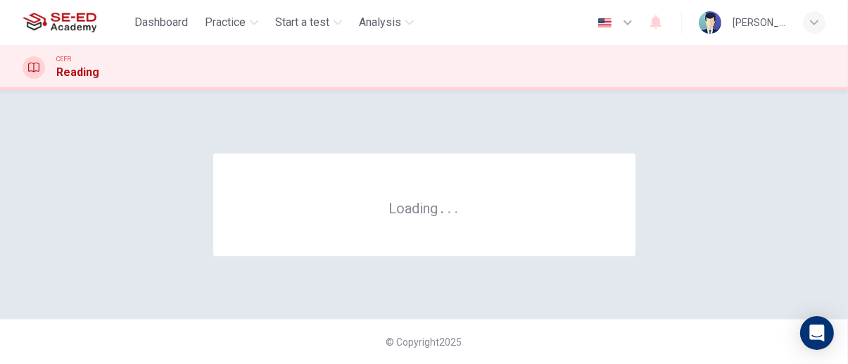
scroll to position [0, 0]
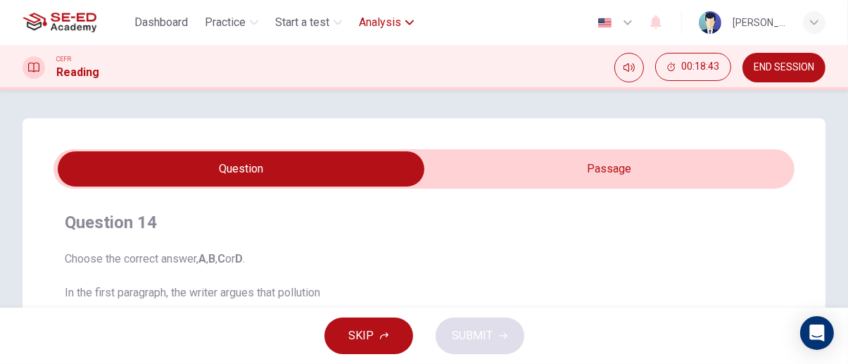
click at [400, 26] on span "Analysis" at bounding box center [380, 22] width 42 height 17
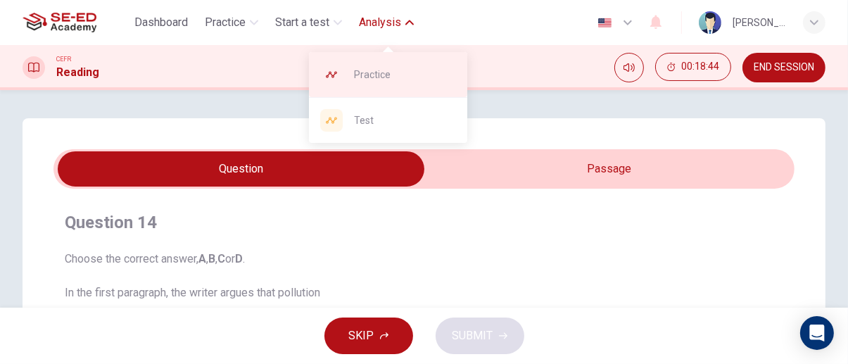
click at [407, 72] on span "Practice" at bounding box center [405, 74] width 102 height 17
